Goal: Participate in discussion: Engage in conversation with other users on a specific topic

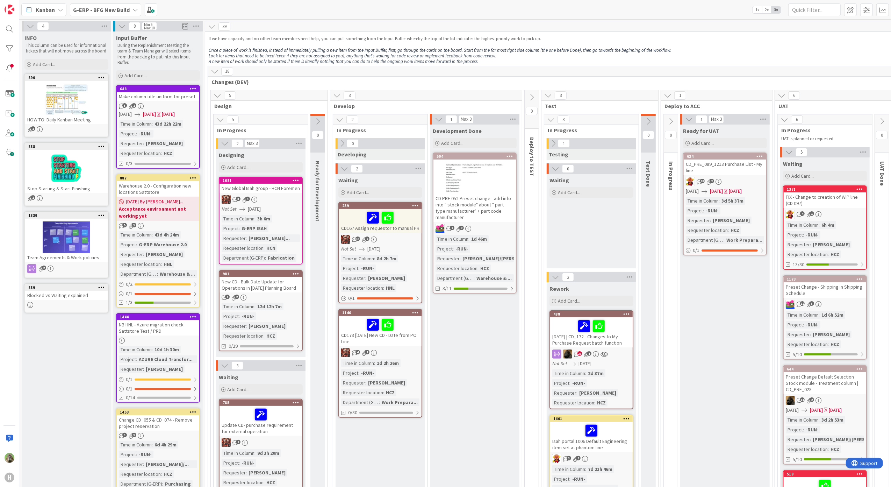
click at [126, 6] on b "G-ERP - BFG New Build" at bounding box center [101, 9] width 57 height 7
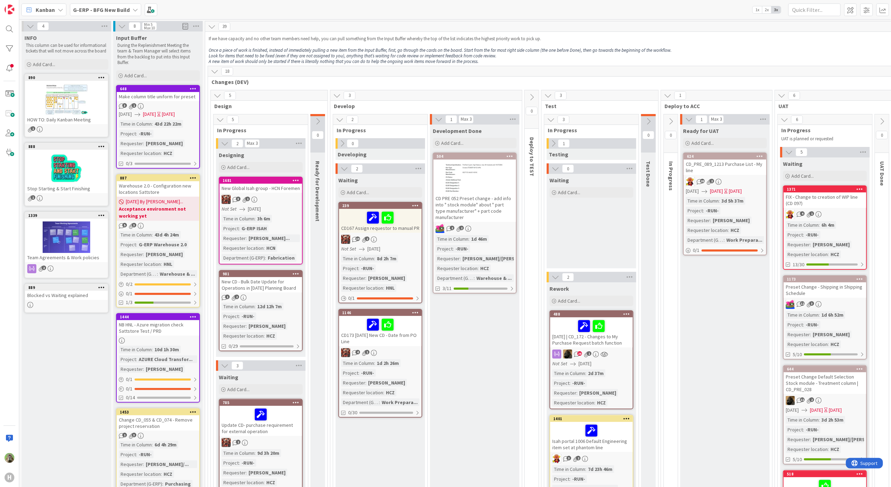
click at [127, 8] on b "G-ERP - BFG New Build" at bounding box center [101, 9] width 57 height 7
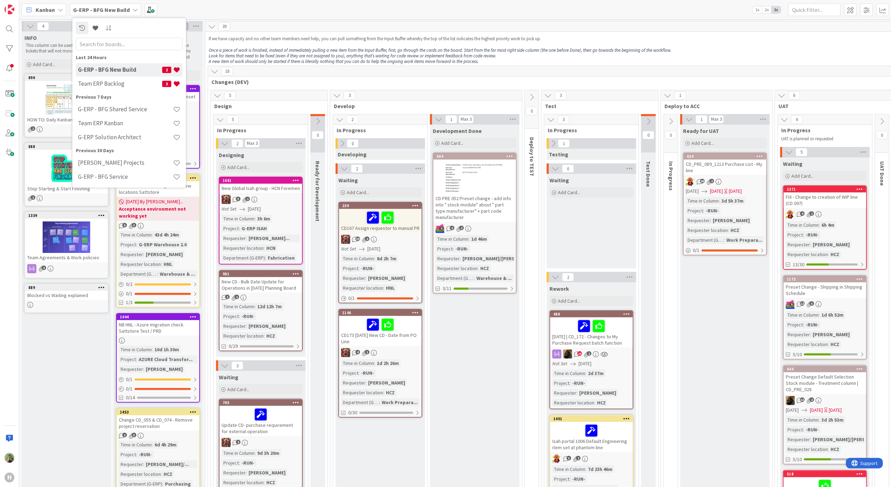
click at [292, 13] on div "Kanban G-ERP - BFG New Build Last 24 Hours G-ERP - BFG New Build 2 Team ERP Bac…" at bounding box center [455, 9] width 872 height 19
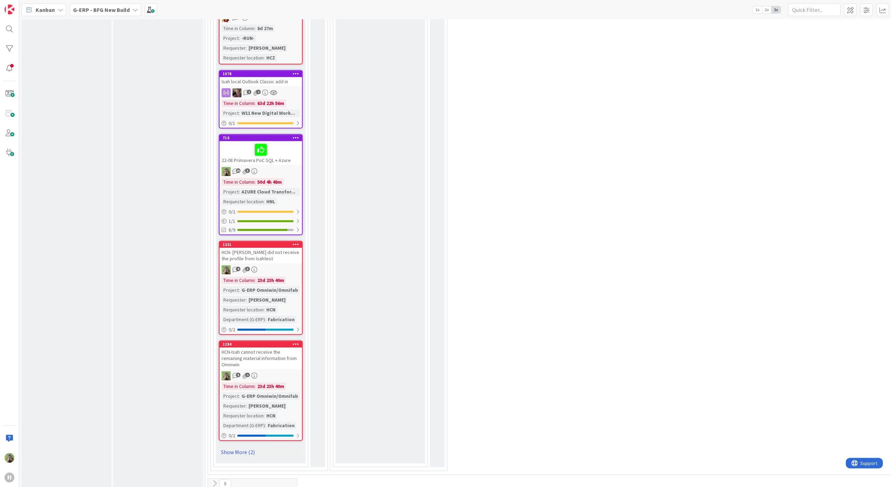
scroll to position [1698, 0]
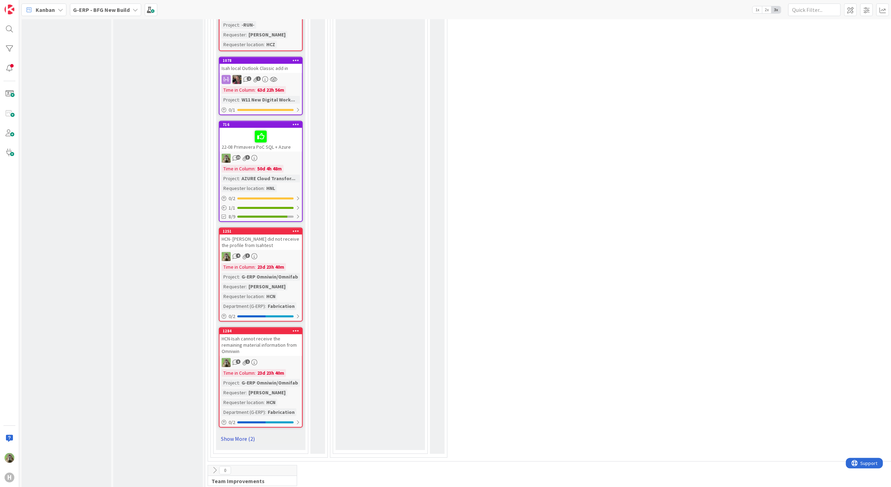
click at [244, 433] on link "Show More (2)" at bounding box center [261, 438] width 84 height 11
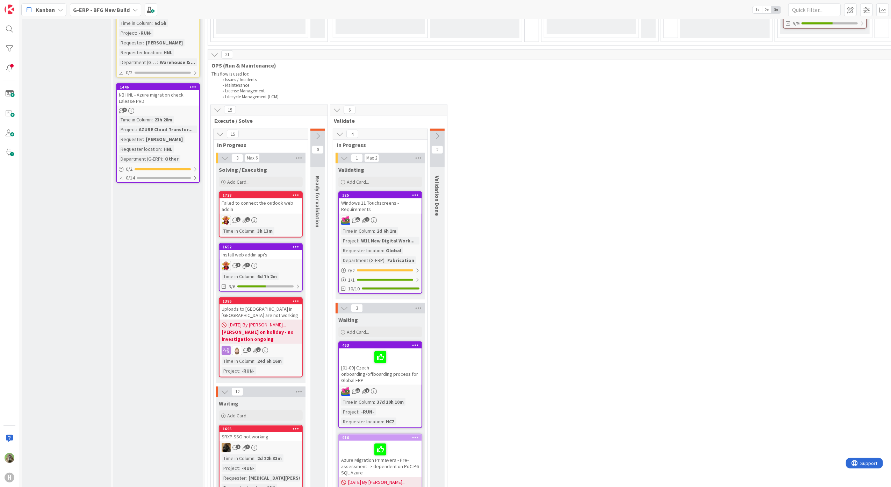
scroll to position [591, 0]
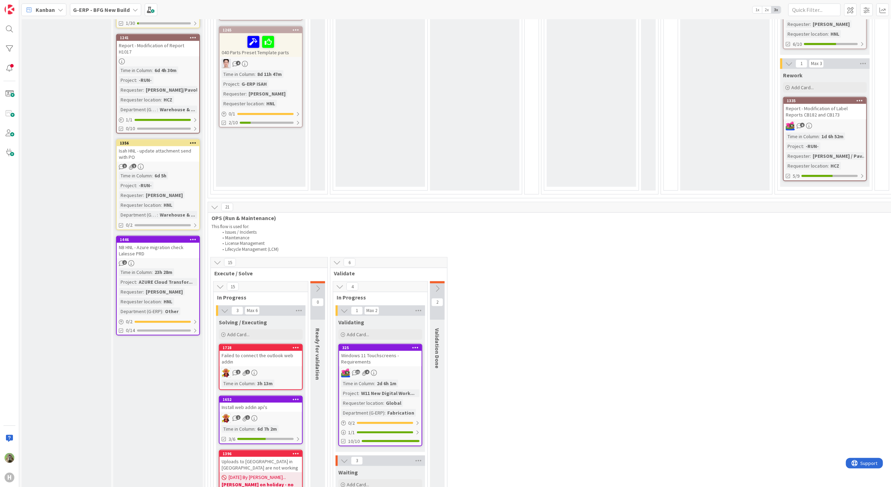
click at [322, 286] on icon at bounding box center [318, 289] width 8 height 8
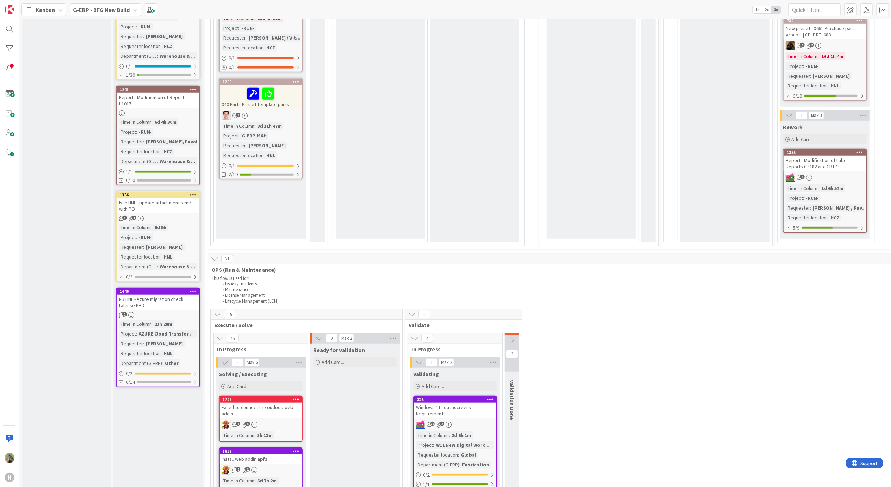
scroll to position [652, 0]
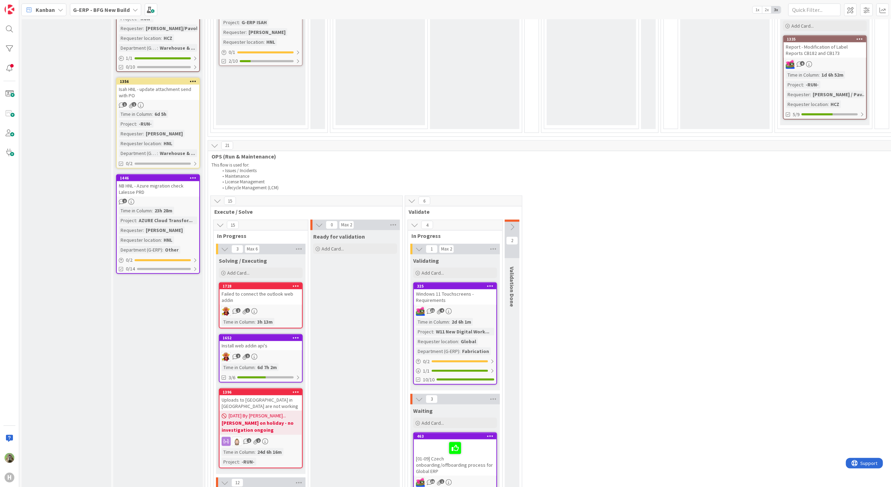
click at [111, 12] on b "G-ERP - BFG New Build" at bounding box center [101, 9] width 57 height 7
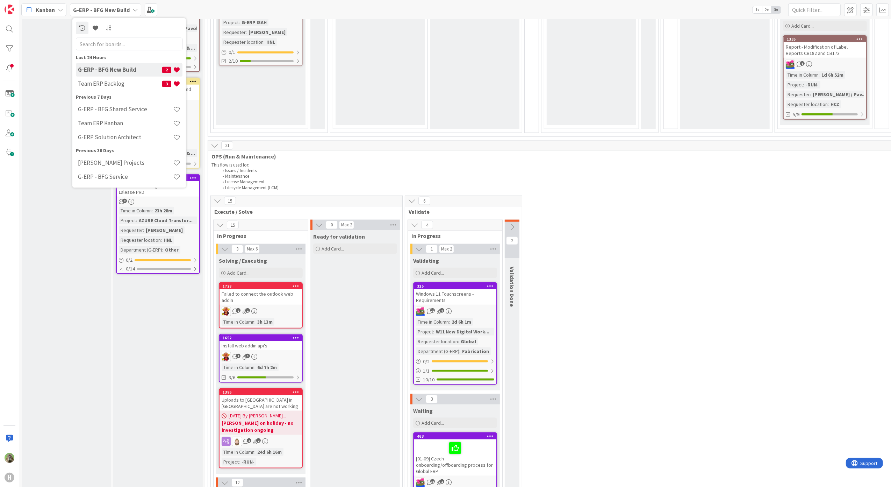
click at [55, 12] on span "Kanban" at bounding box center [45, 10] width 19 height 8
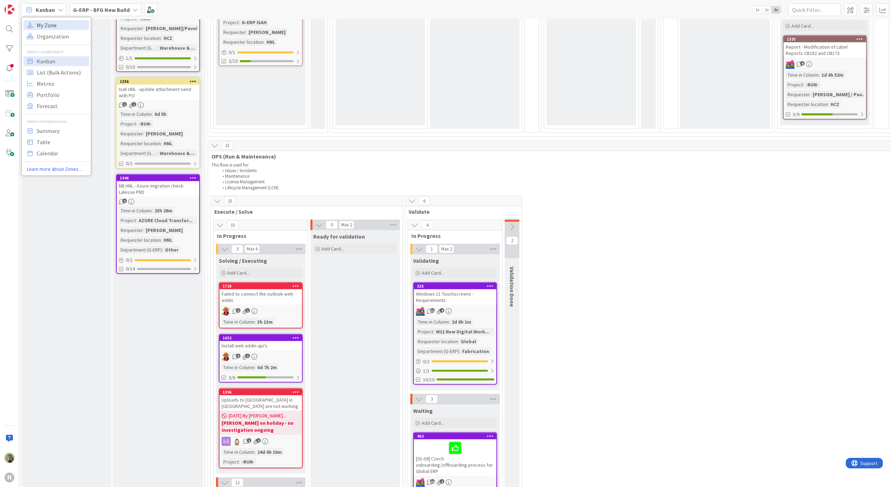
click at [62, 26] on span "My Zone" at bounding box center [62, 25] width 50 height 10
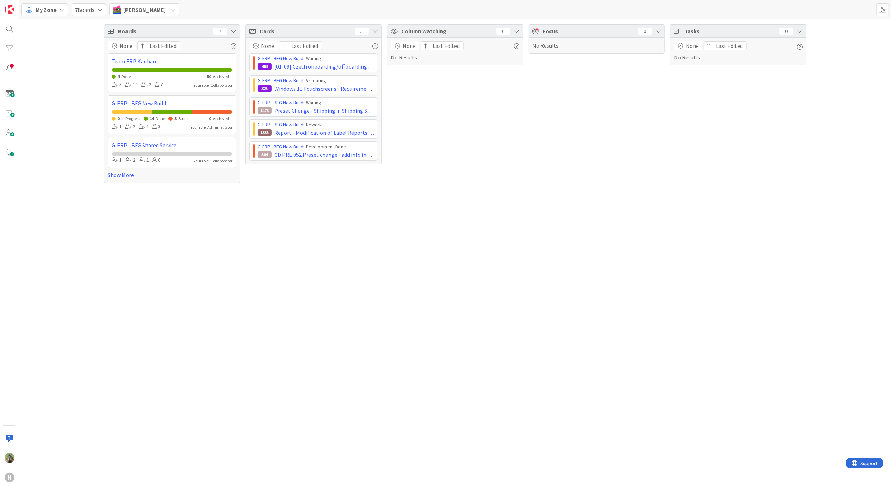
click at [153, 10] on div "[PERSON_NAME]" at bounding box center [144, 9] width 70 height 13
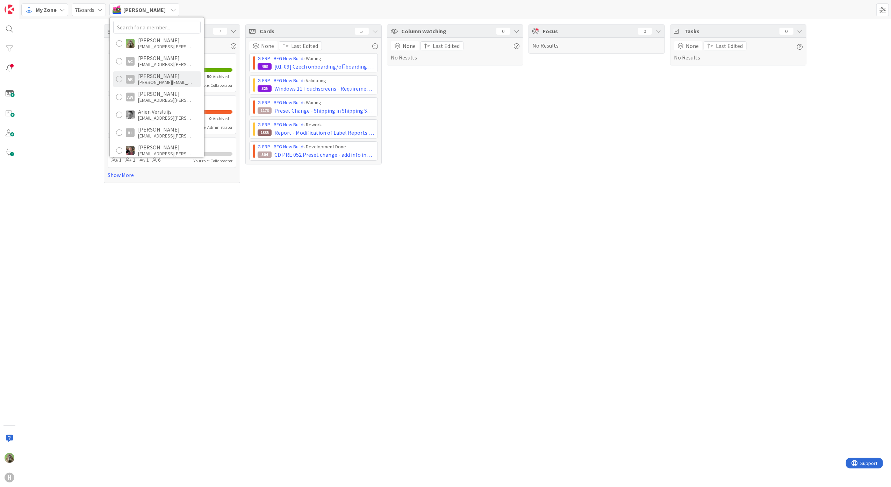
scroll to position [233, 0]
click at [170, 90] on div "[PERSON_NAME]" at bounding box center [166, 92] width 56 height 6
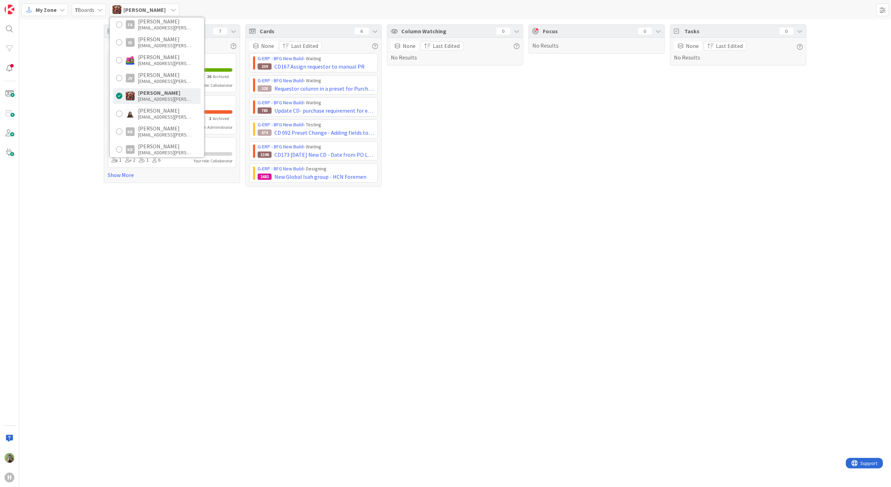
drag, startPoint x: 234, startPoint y: 206, endPoint x: 242, endPoint y: 210, distance: 9.1
click at [234, 207] on div "Boards 7 None Last Edited Team ERP Kanban 3 Done 26 Archived 3 14 2 7 Your role…" at bounding box center [455, 252] width 872 height 467
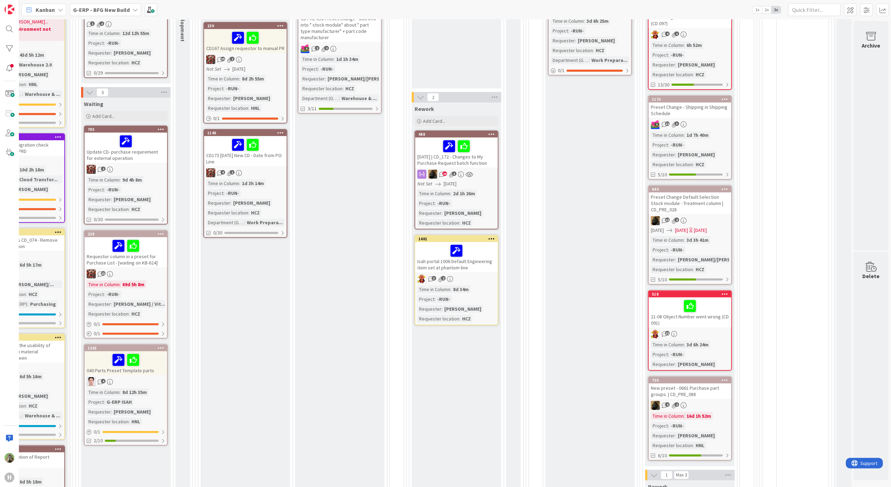
scroll to position [186, 144]
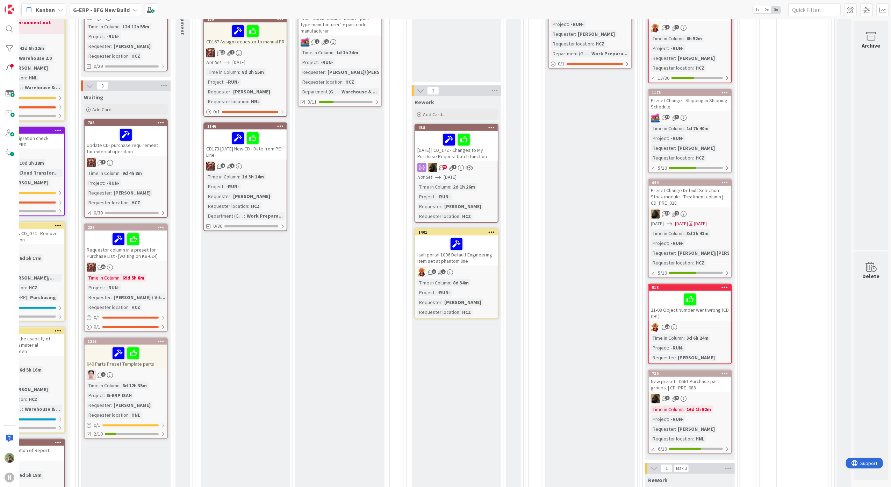
click at [710, 382] on div "New preset - 0661 Purchase part groups. | CD_PRE_088" at bounding box center [690, 383] width 82 height 15
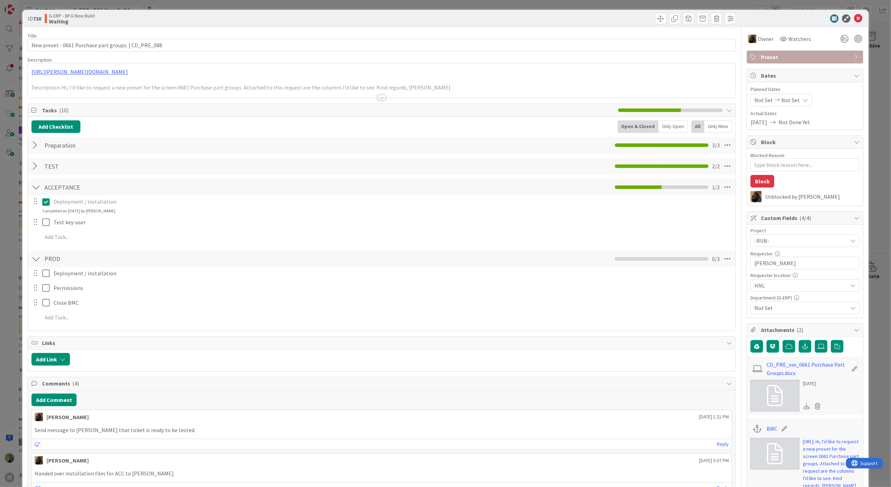
click at [4, 311] on div "ID 730 G-ERP - BFG New Build Waiting Title 52 / 128 New preset - 0661 Purchase …" at bounding box center [445, 243] width 891 height 487
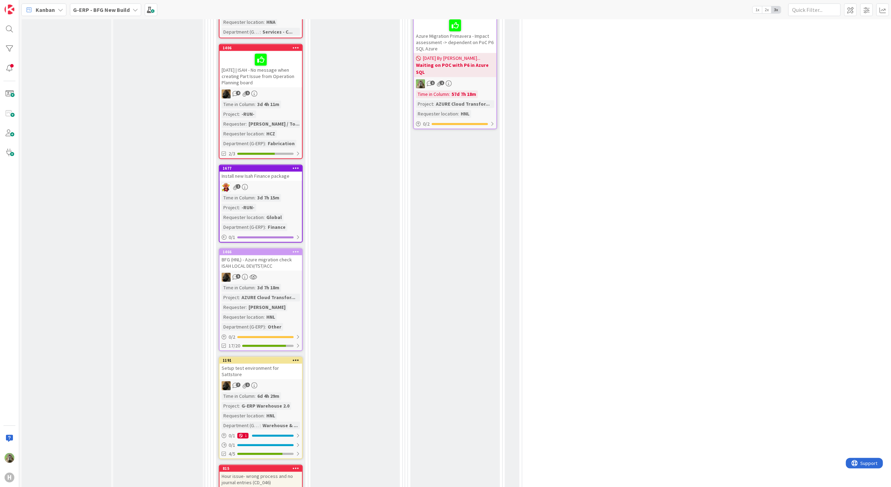
scroll to position [1305, 0]
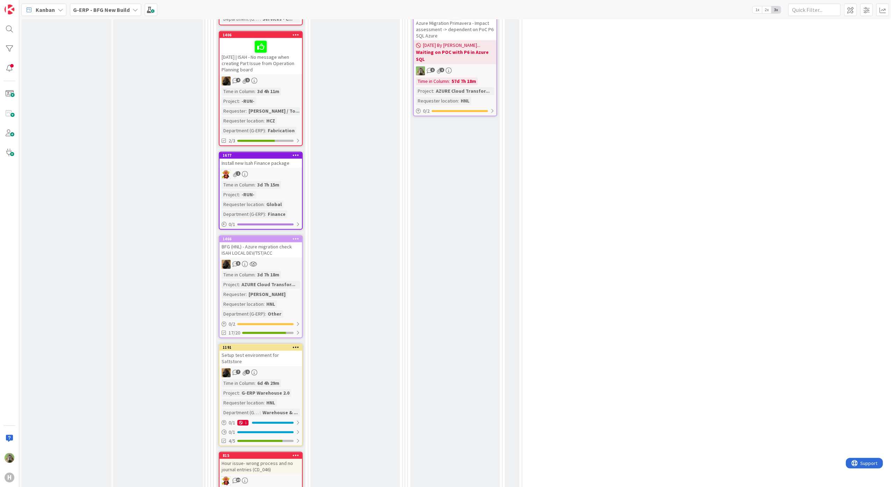
click at [250, 244] on div "BFG (HNL) - Azure migration check ISAH LOCAL DEV/TST/ACC" at bounding box center [261, 249] width 82 height 15
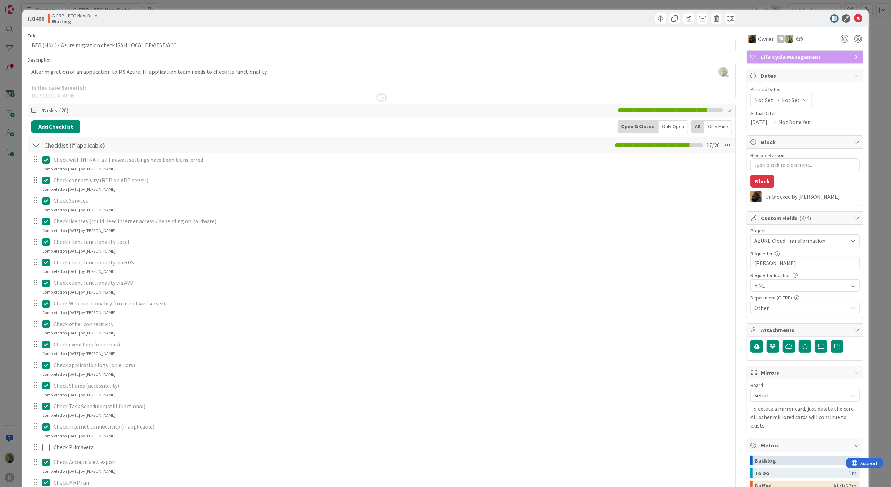
scroll to position [233, 0]
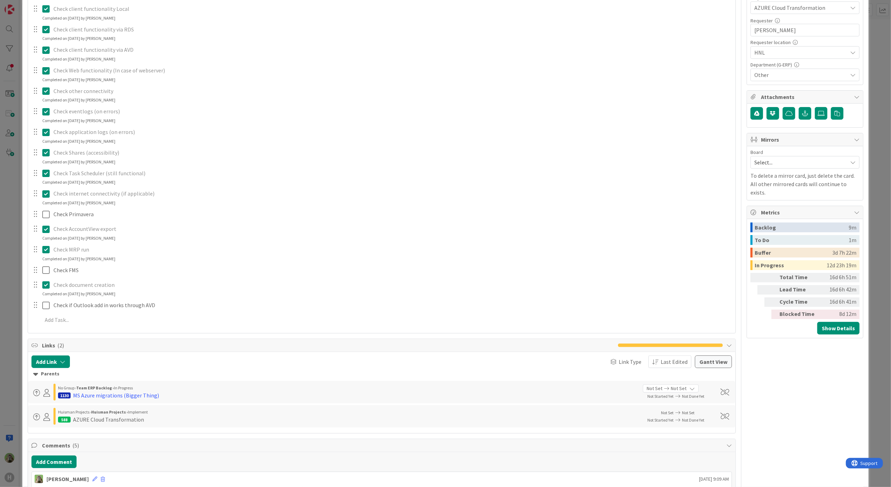
click at [18, 299] on div "ID 1466 G-ERP - BFG New Build Waiting Title 56 / 128 BFG (HNL) - Azure migratio…" at bounding box center [445, 243] width 891 height 487
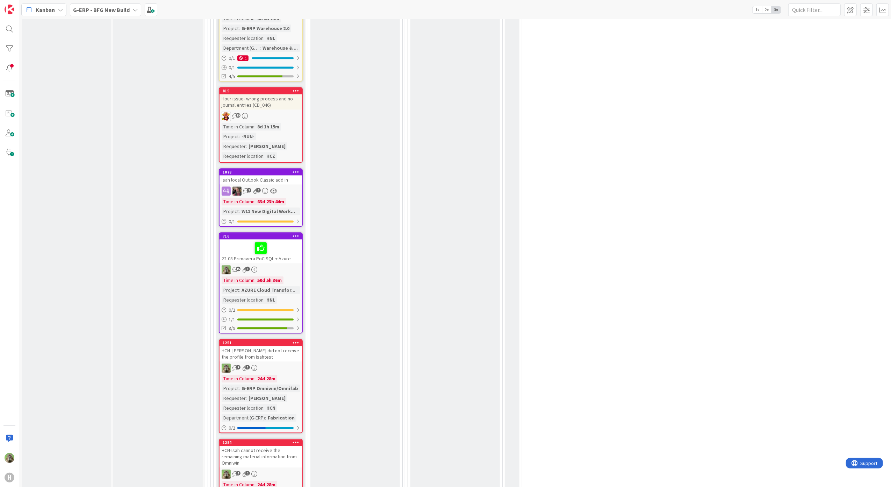
scroll to position [1678, 0]
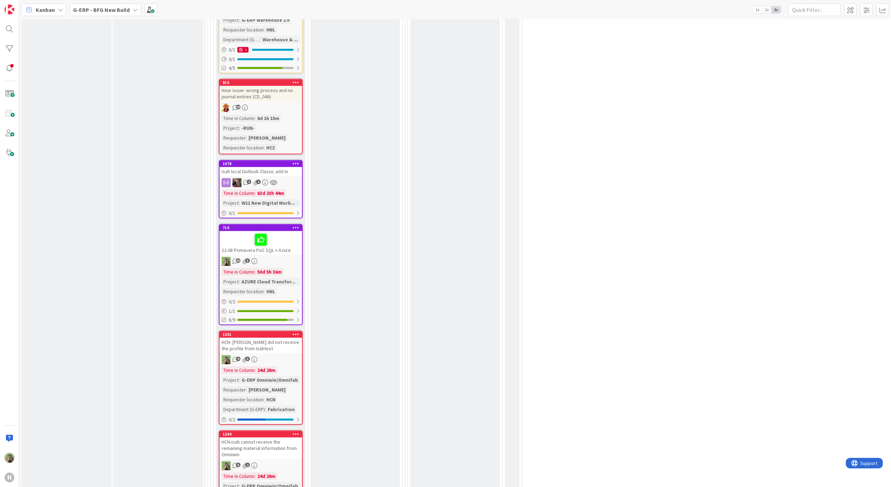
click at [290, 337] on div "HCN- [PERSON_NAME] did not receive the profile from Isahtest" at bounding box center [261, 344] width 82 height 15
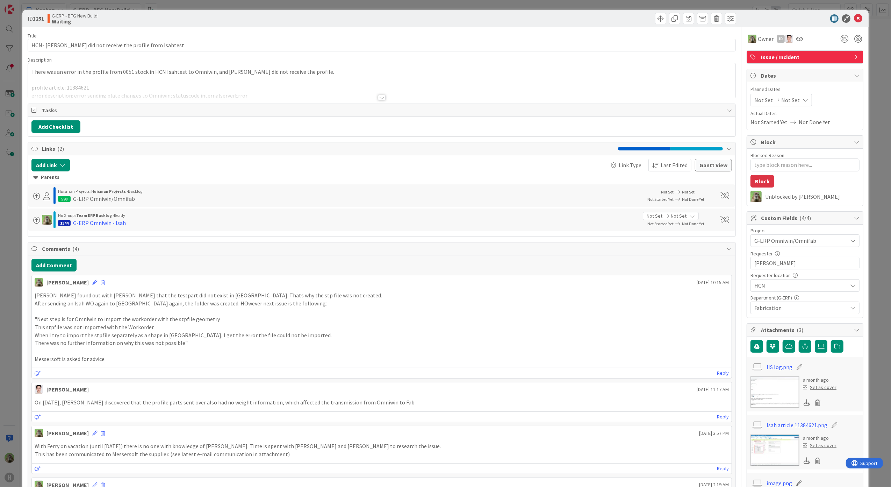
click at [8, 332] on div "ID 1251 G-ERP - BFG New Build Waiting Title 54 / 128 HCN- Omniwin did not recei…" at bounding box center [445, 243] width 891 height 487
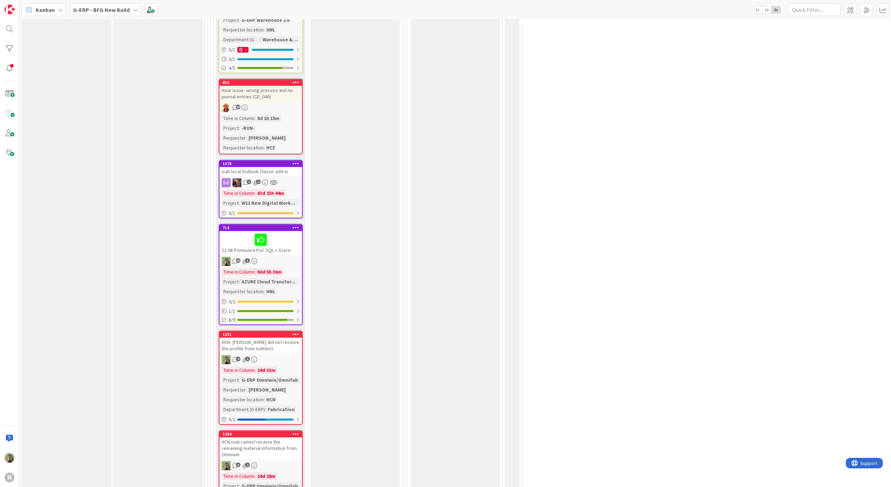
click at [292, 232] on div at bounding box center [261, 239] width 78 height 15
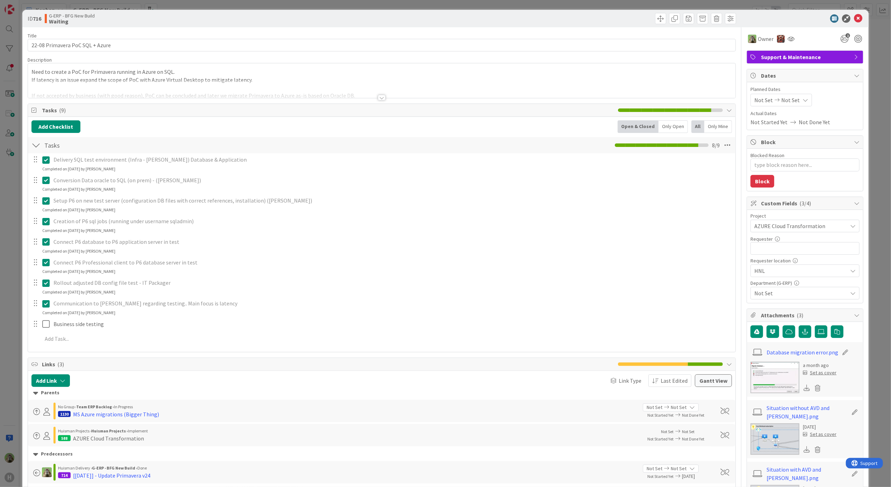
type textarea "x"
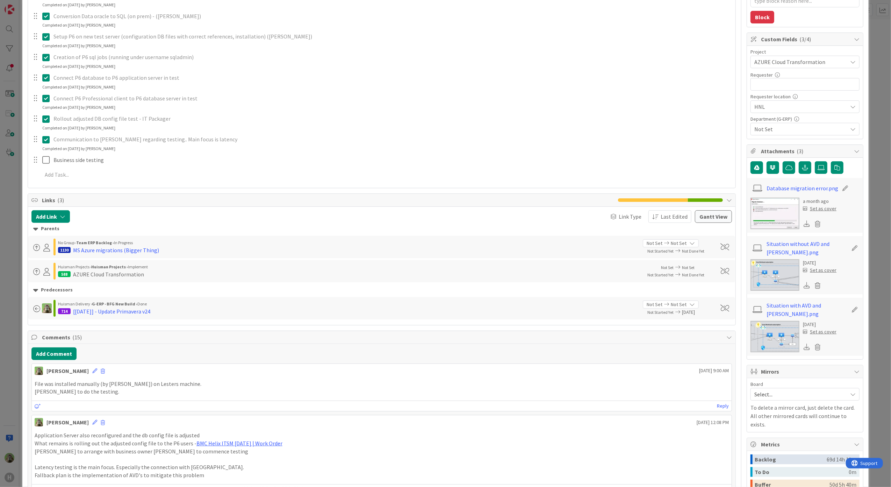
scroll to position [186, 0]
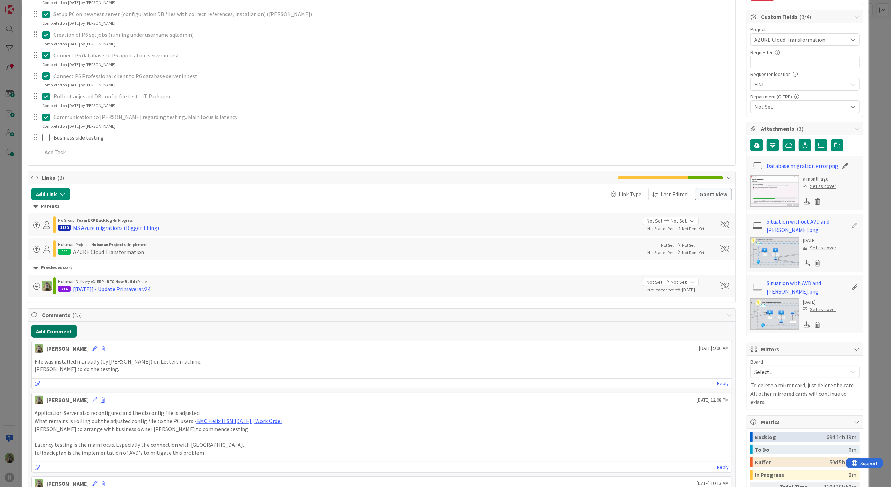
click at [60, 333] on button "Add Comment" at bounding box center [53, 331] width 45 height 13
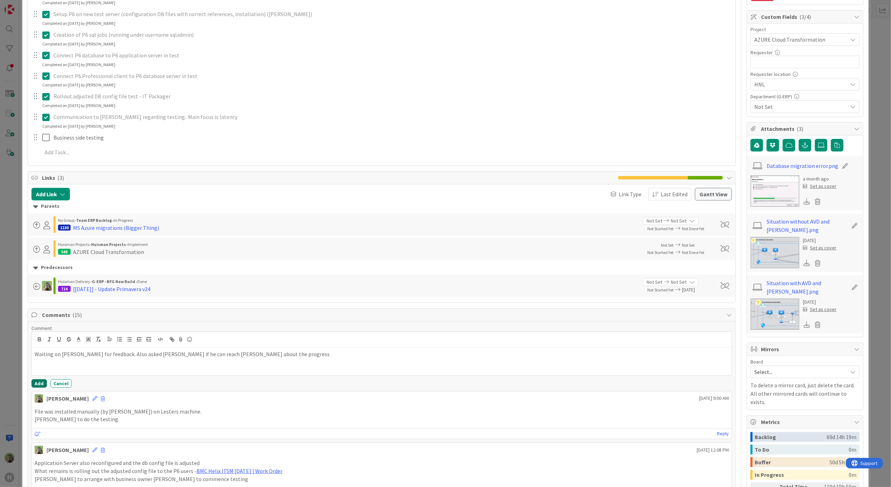
click at [42, 384] on button "Add" at bounding box center [38, 383] width 15 height 8
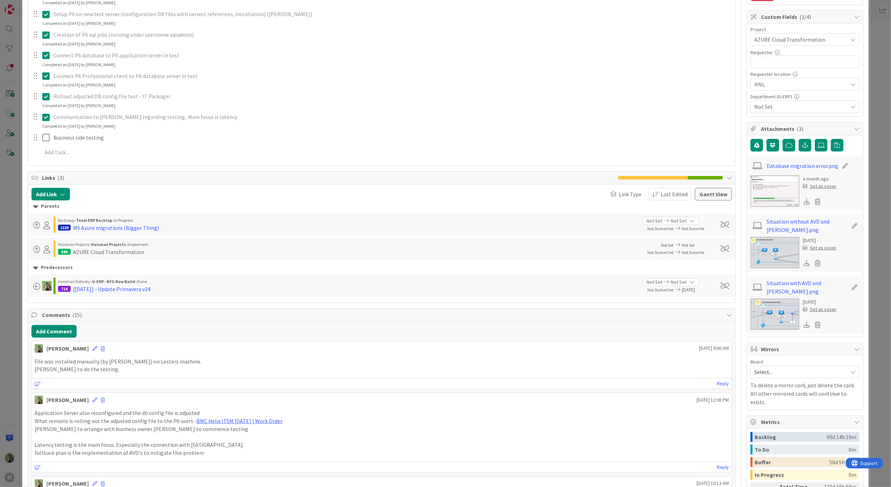
type textarea "x"
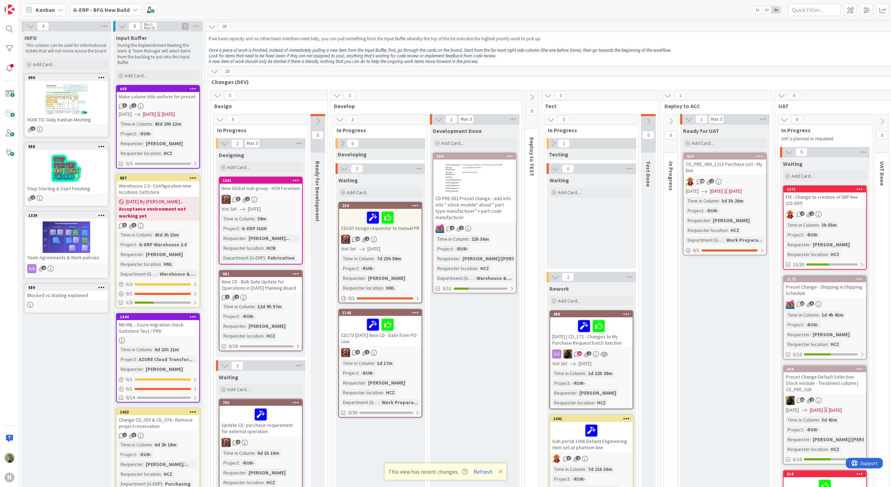
scroll to position [280, 144]
